Goal: Navigation & Orientation: Find specific page/section

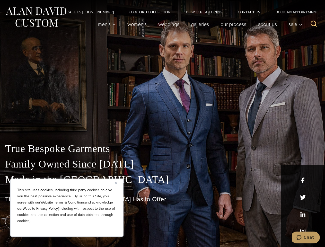
click at [163, 124] on div "True Bespoke Garments Family Owned Since [DATE] Made in [GEOGRAPHIC_DATA] The B…" at bounding box center [162, 181] width 325 height 132
click at [118, 183] on button "Close" at bounding box center [118, 183] width 6 height 6
click at [67, 230] on div "True Bespoke Garments Family Owned Since [DATE] Made in [GEOGRAPHIC_DATA] The B…" at bounding box center [162, 194] width 325 height 106
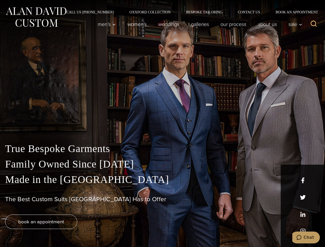
click at [314, 24] on icon "Search" at bounding box center [314, 23] width 7 height 7
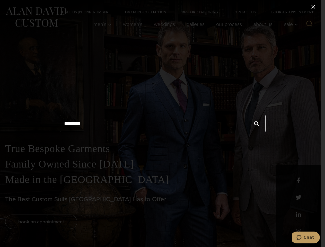
click at [302, 238] on icon "Chat" at bounding box center [299, 237] width 5 height 5
